Goal: Check status: Check status

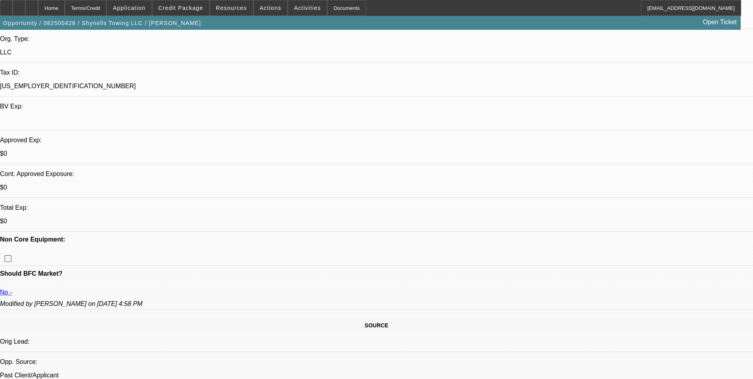
select select "0"
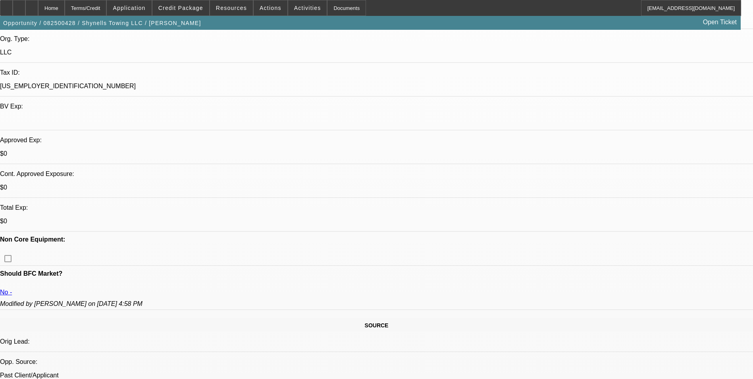
select select "0"
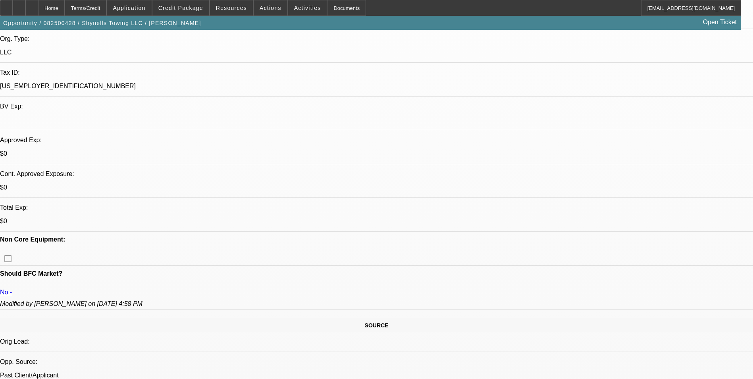
select select "0"
select select "1"
select select "2"
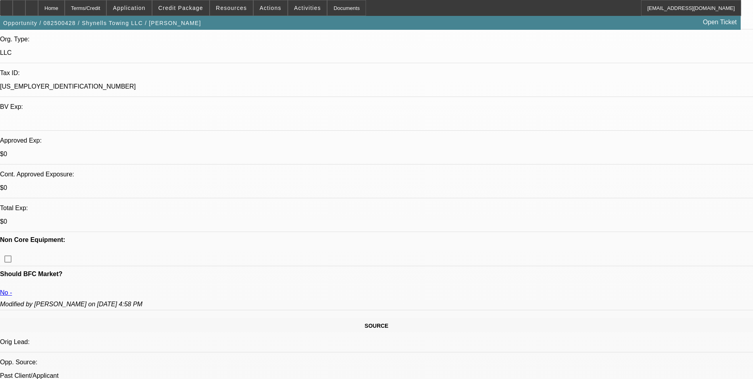
select select "1"
select select "2"
select select "1"
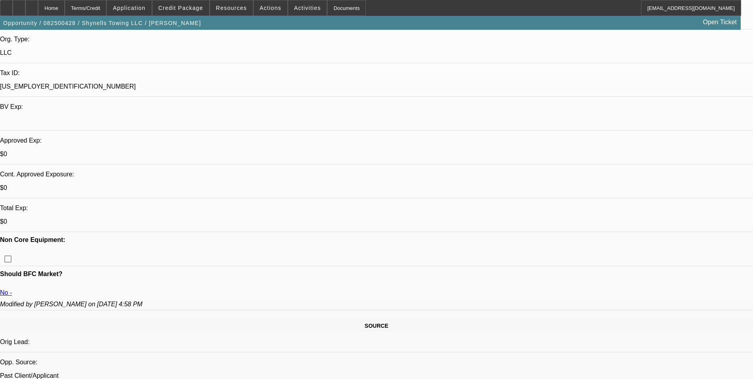
select select "2"
select select "1"
select select "2"
select select "1"
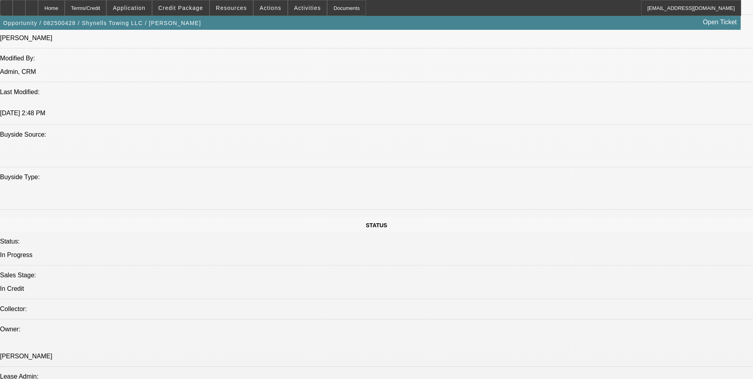
scroll to position [707, 0]
